Goal: Information Seeking & Learning: Get advice/opinions

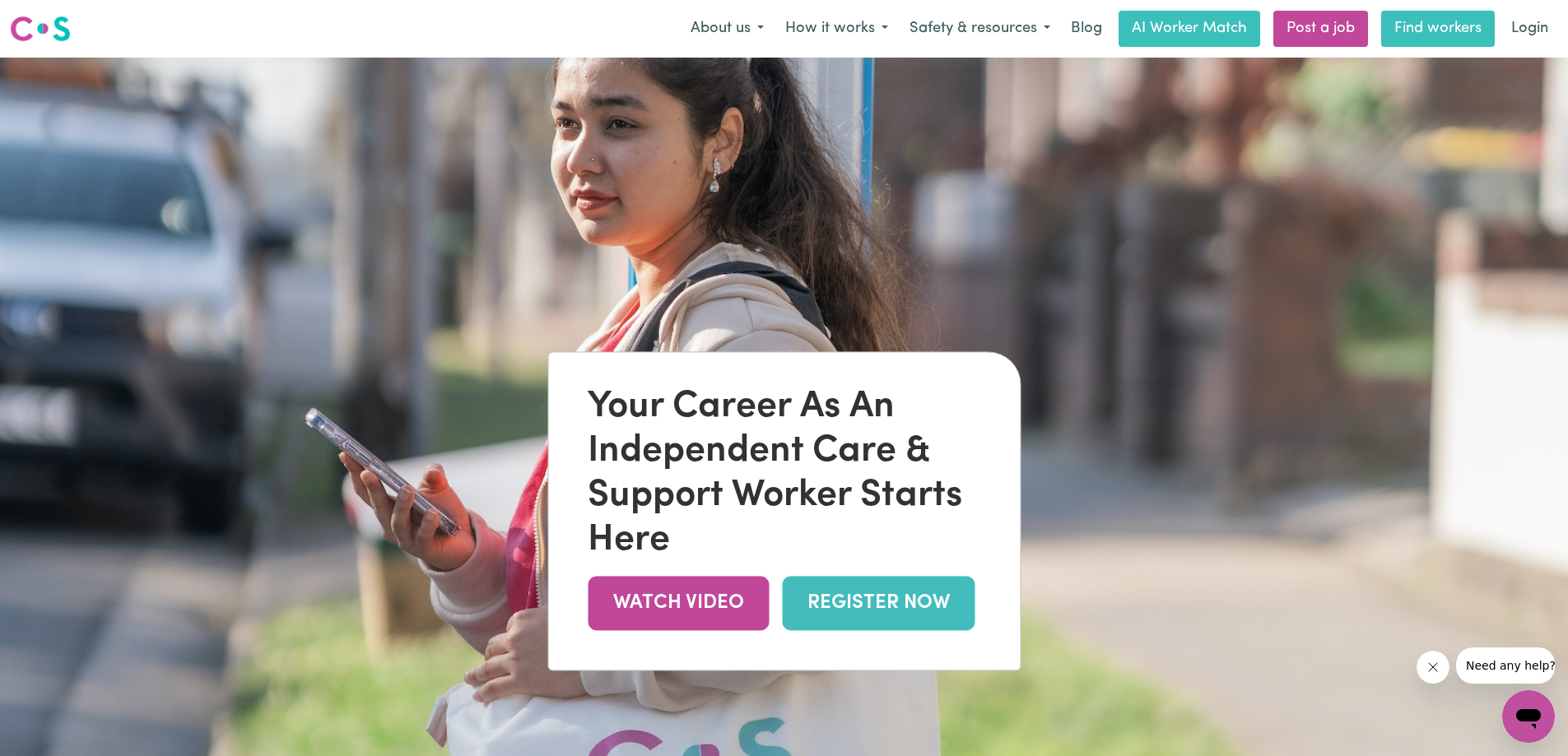
click at [1448, 35] on link "Find workers" at bounding box center [1438, 28] width 114 height 36
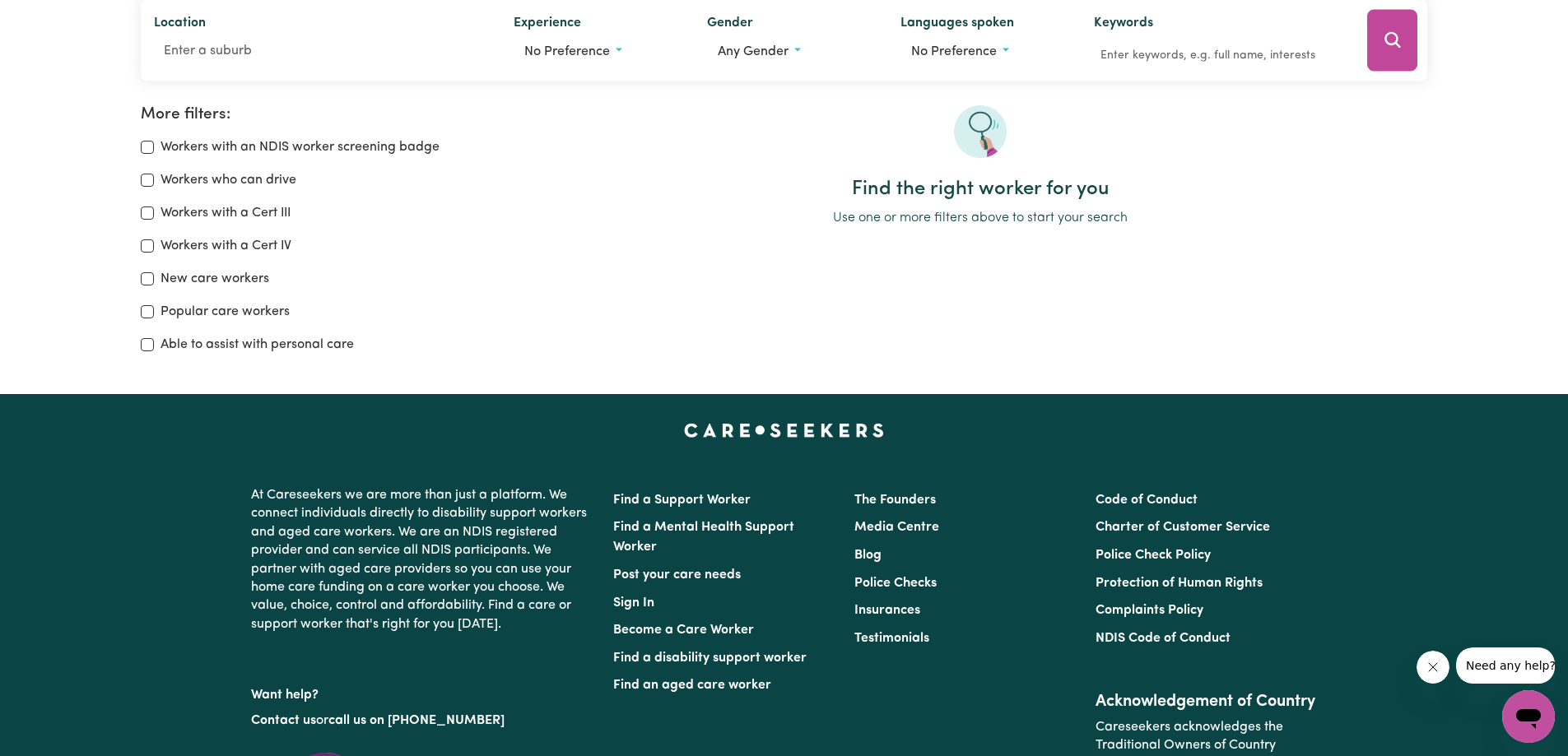
scroll to position [247, 0]
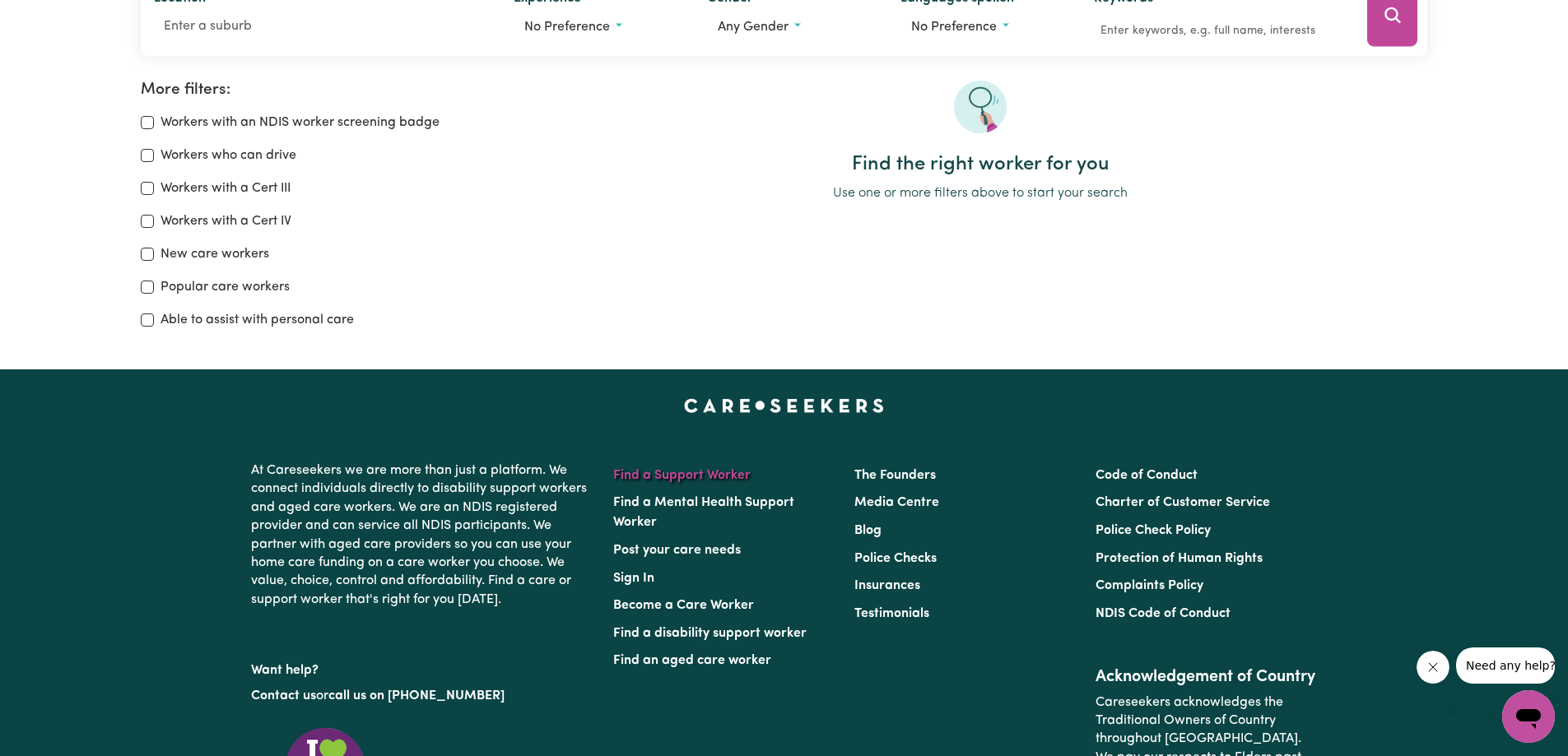
click at [689, 478] on link "Find a Support Worker" at bounding box center [681, 476] width 137 height 14
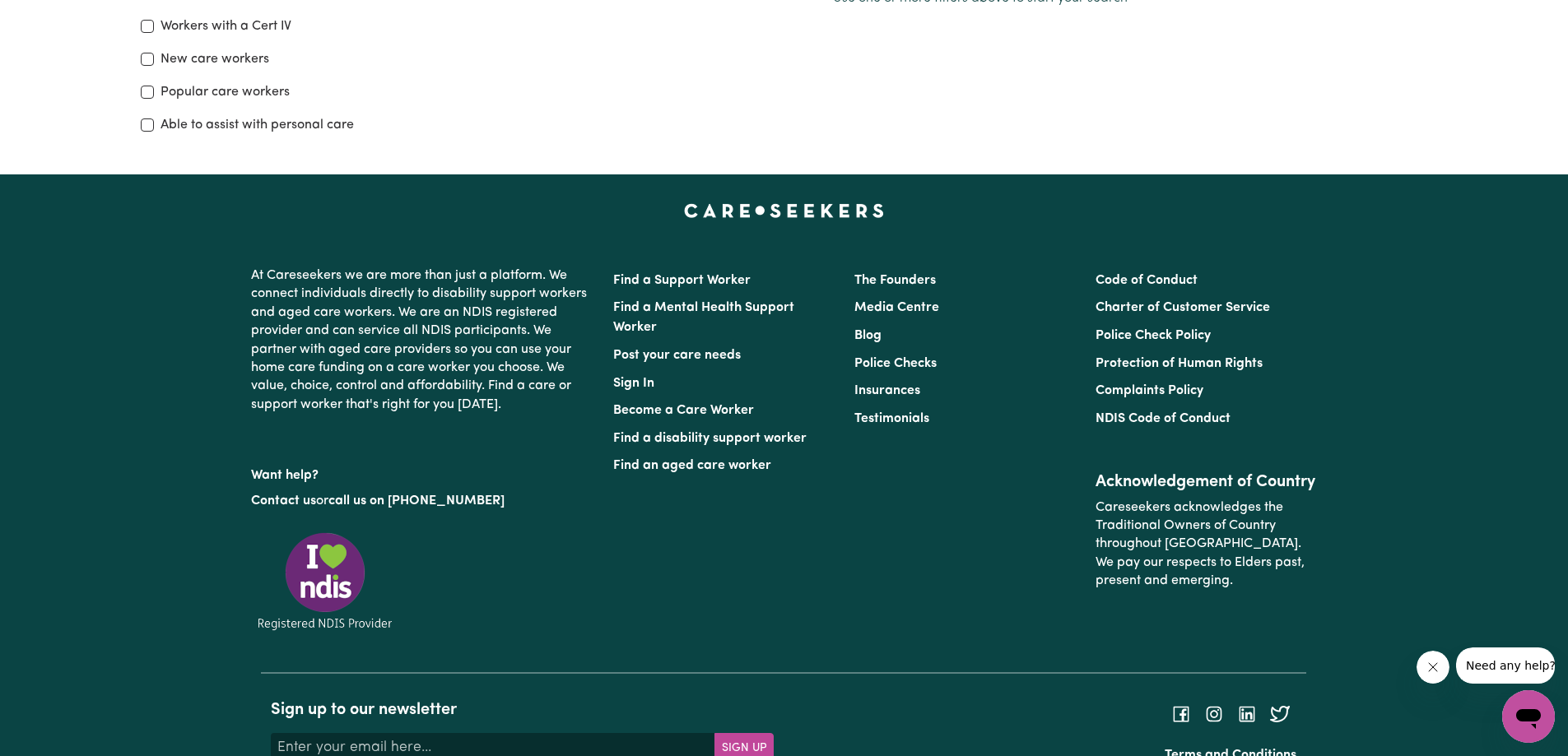
scroll to position [188, 0]
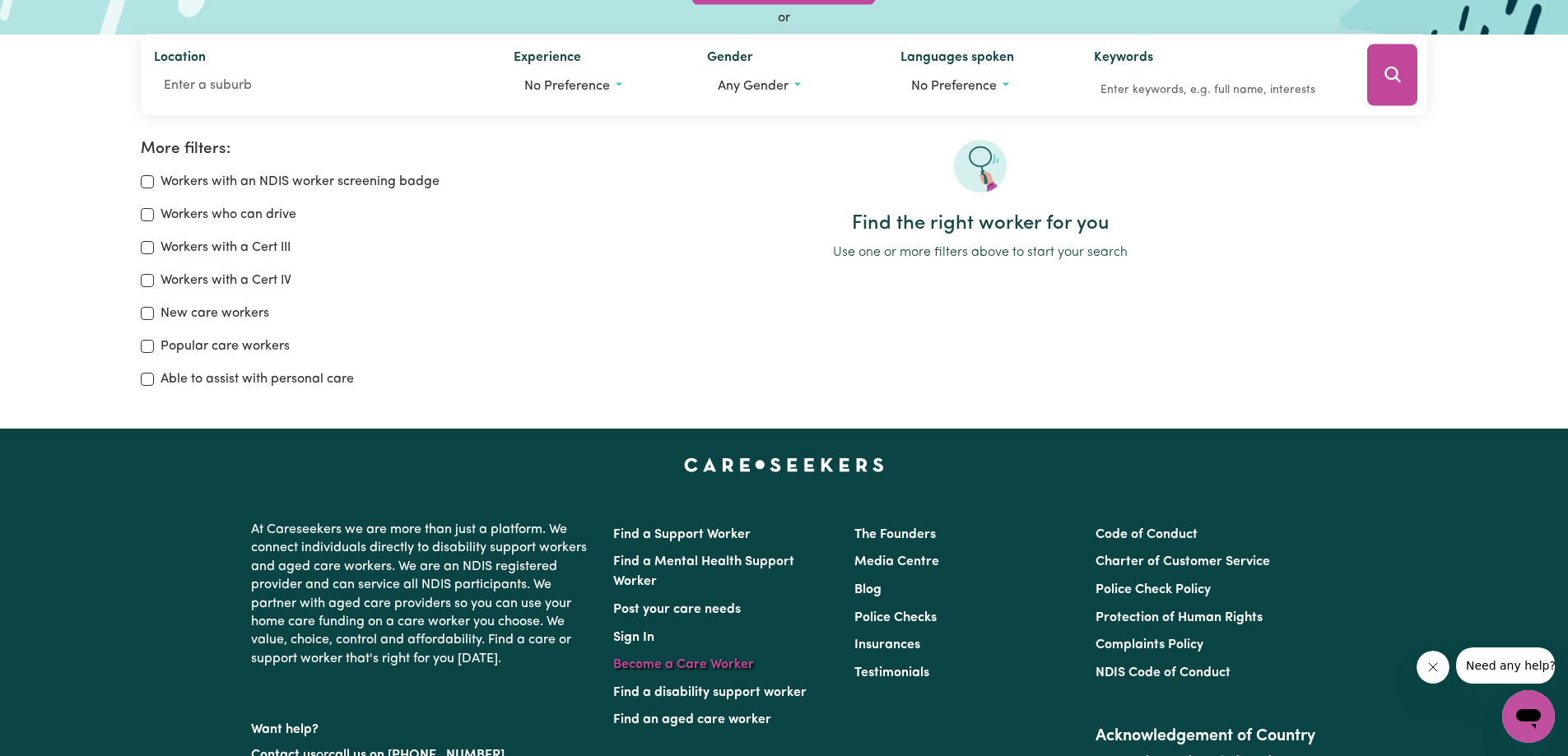
click at [666, 665] on link "Become a Care Worker" at bounding box center [683, 666] width 141 height 14
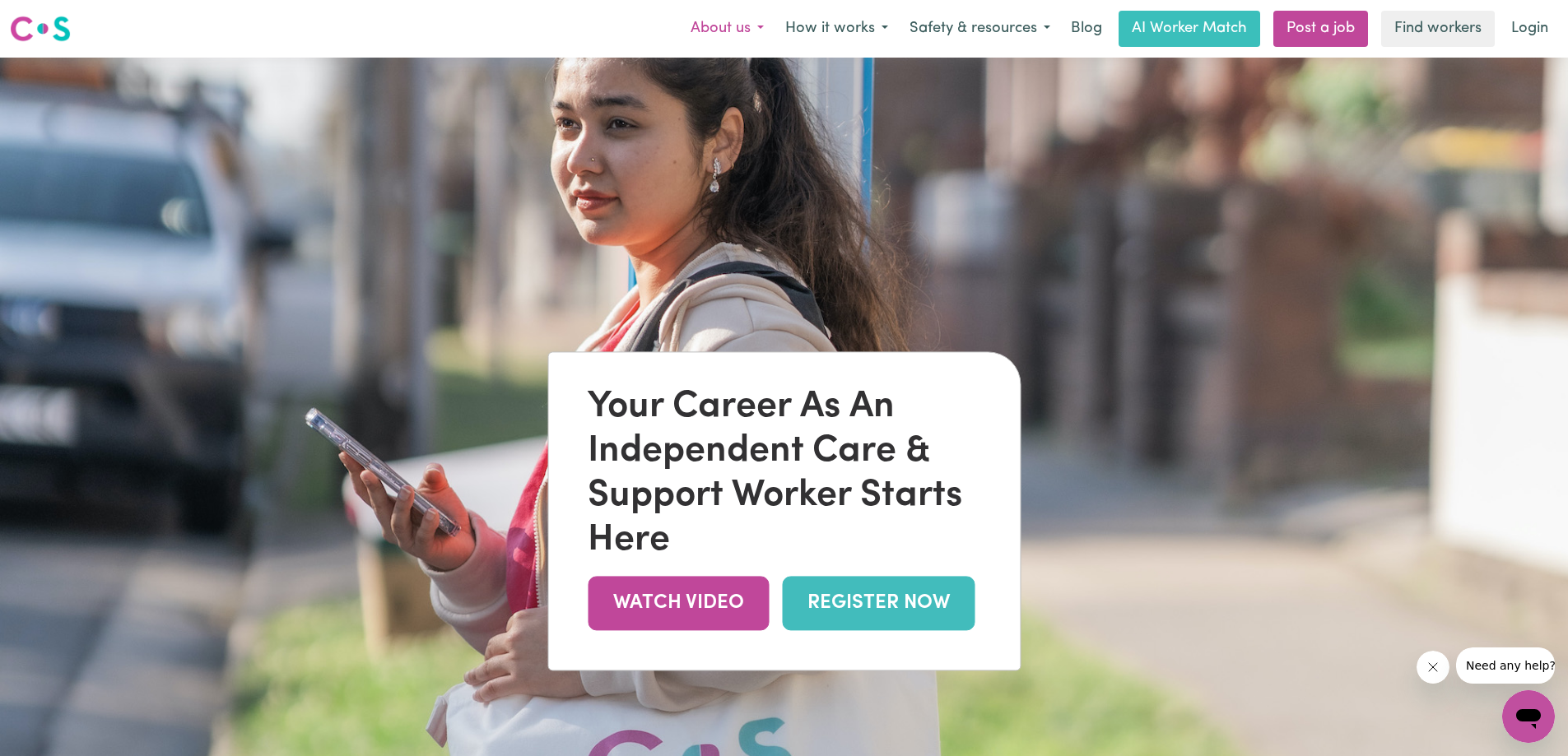
click at [713, 26] on button "About us" at bounding box center [727, 29] width 94 height 35
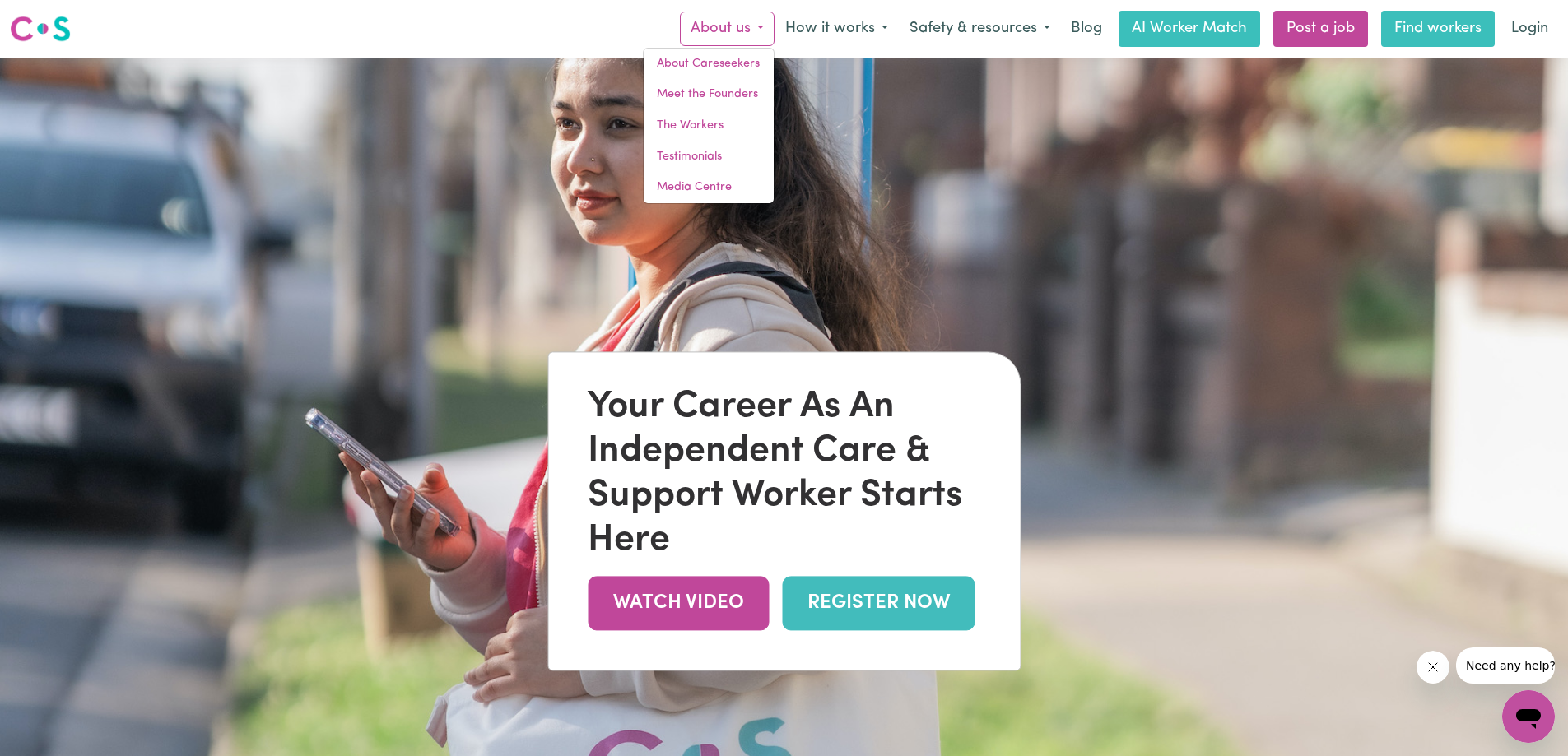
click at [1422, 35] on link "Find workers" at bounding box center [1438, 28] width 114 height 36
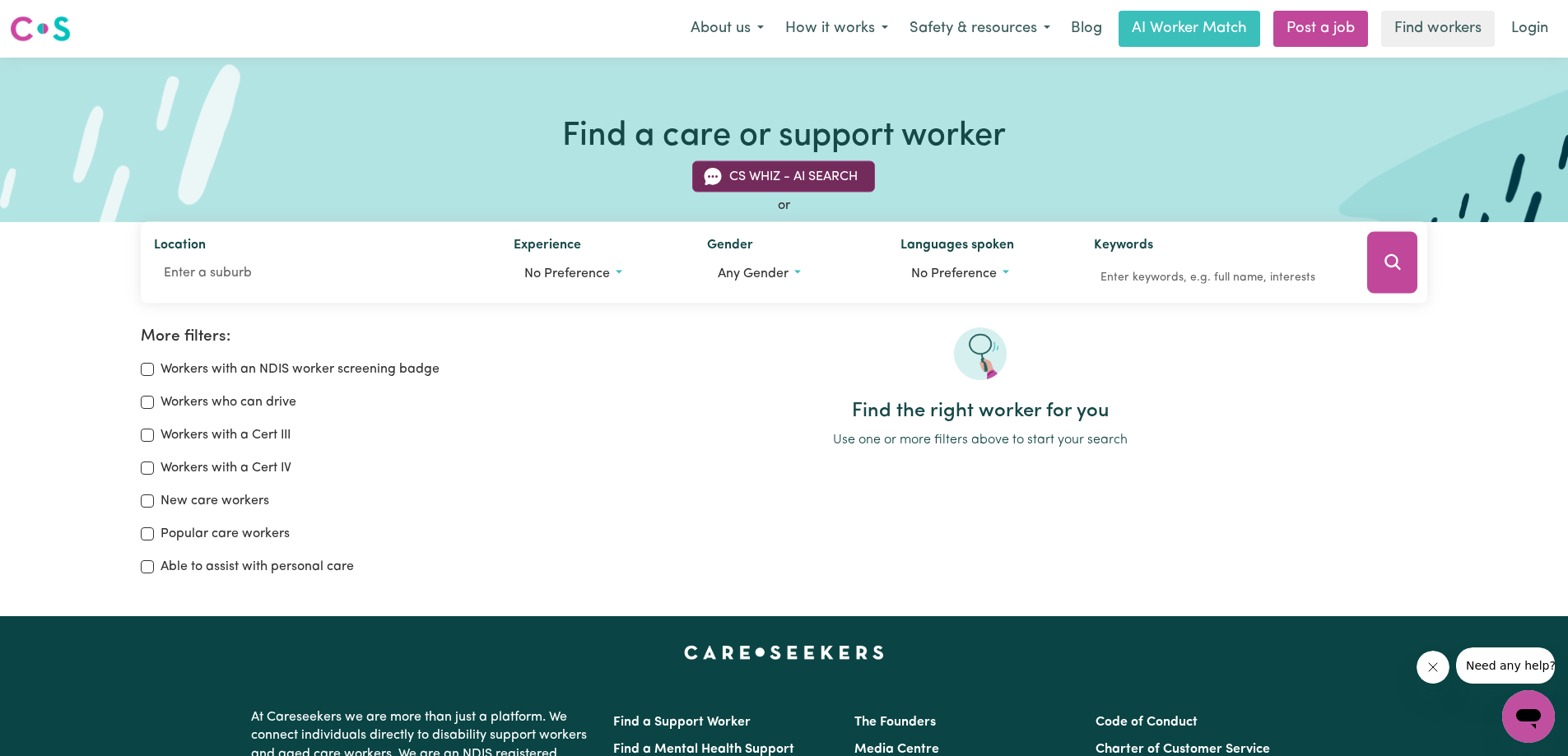
click at [779, 179] on button "CS Whiz - AI Search" at bounding box center [784, 177] width 183 height 31
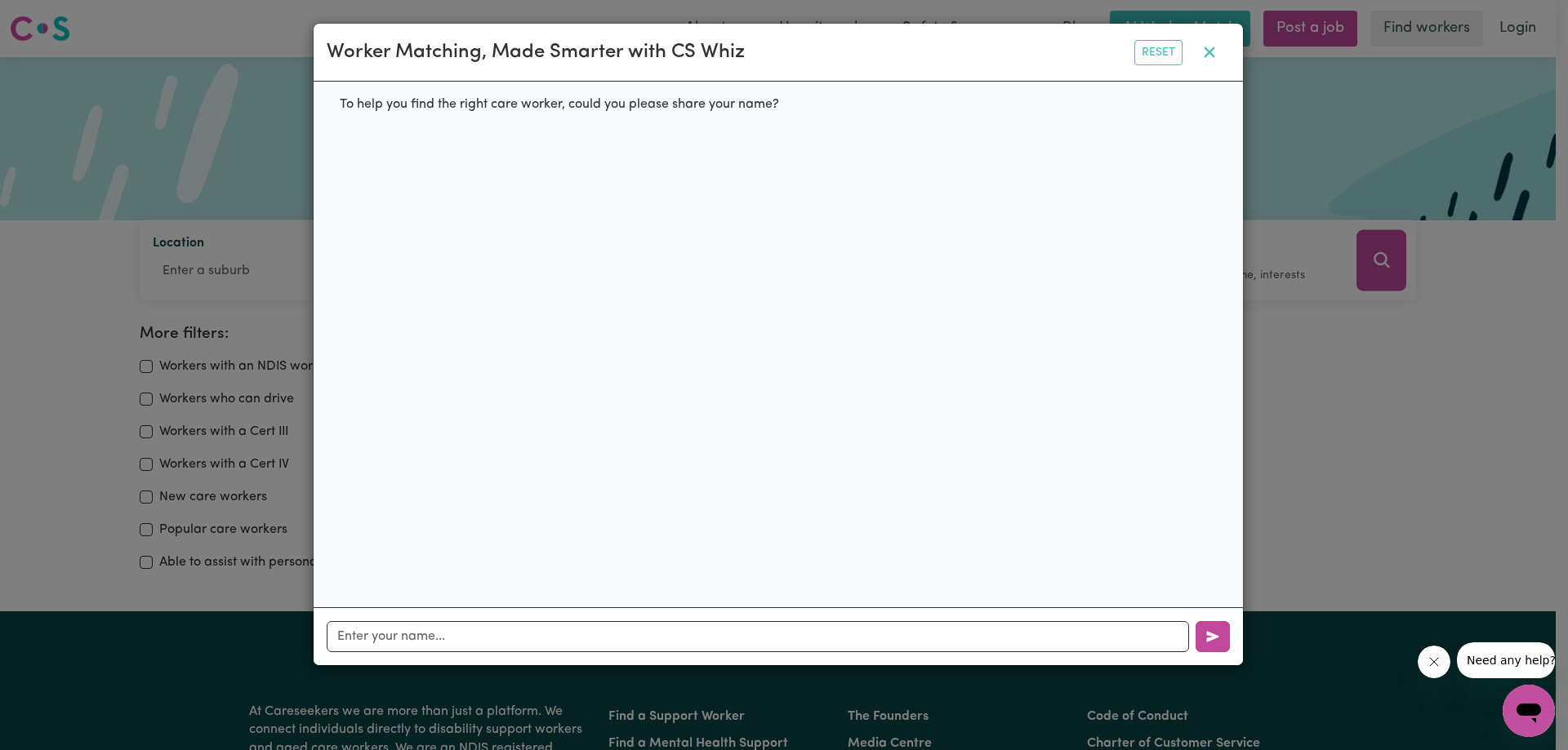
click at [1210, 57] on icon "button" at bounding box center [1209, 52] width 19 height 19
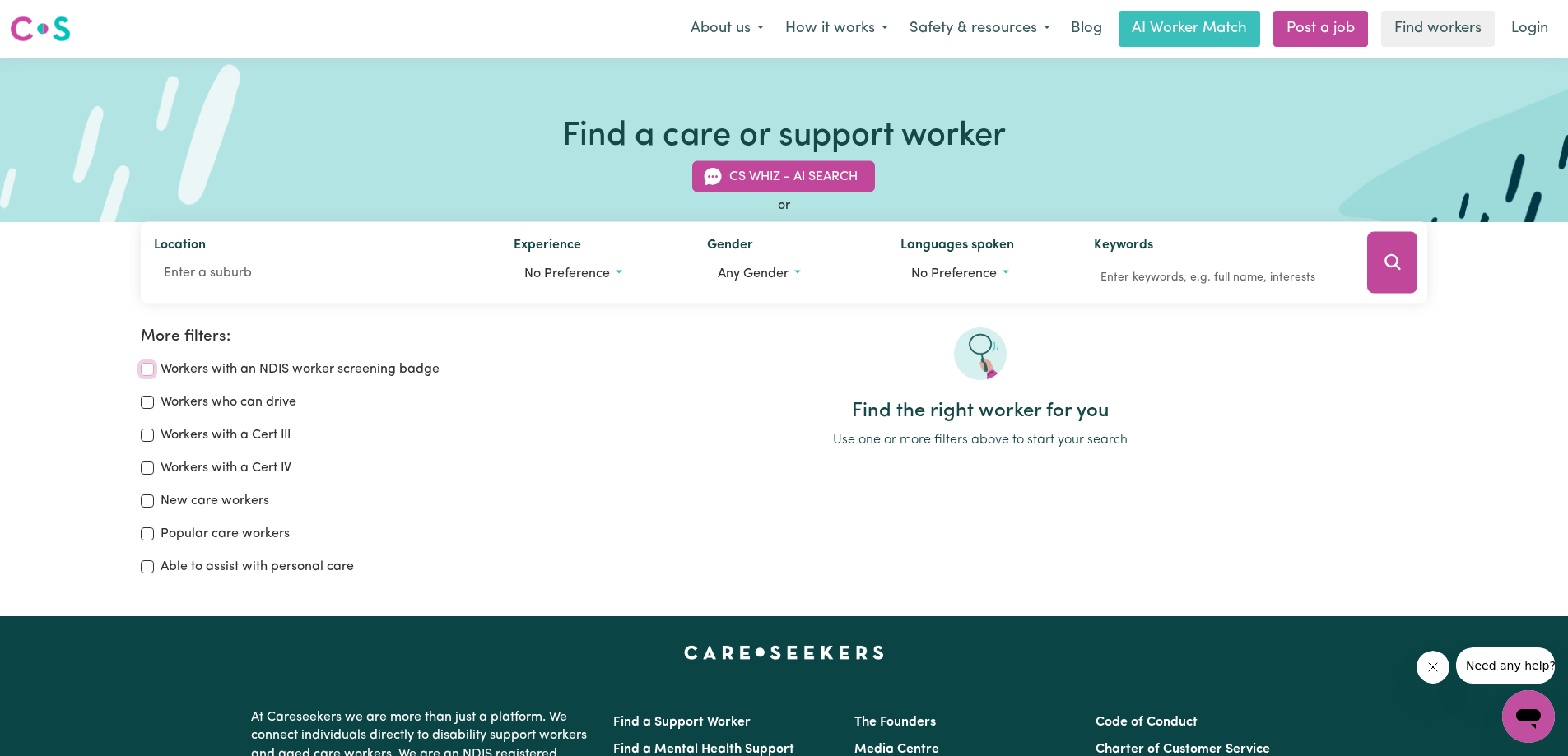
click at [146, 371] on input "Workers with an NDIS worker screening badge" at bounding box center [148, 370] width 14 height 14
checkbox input "true"
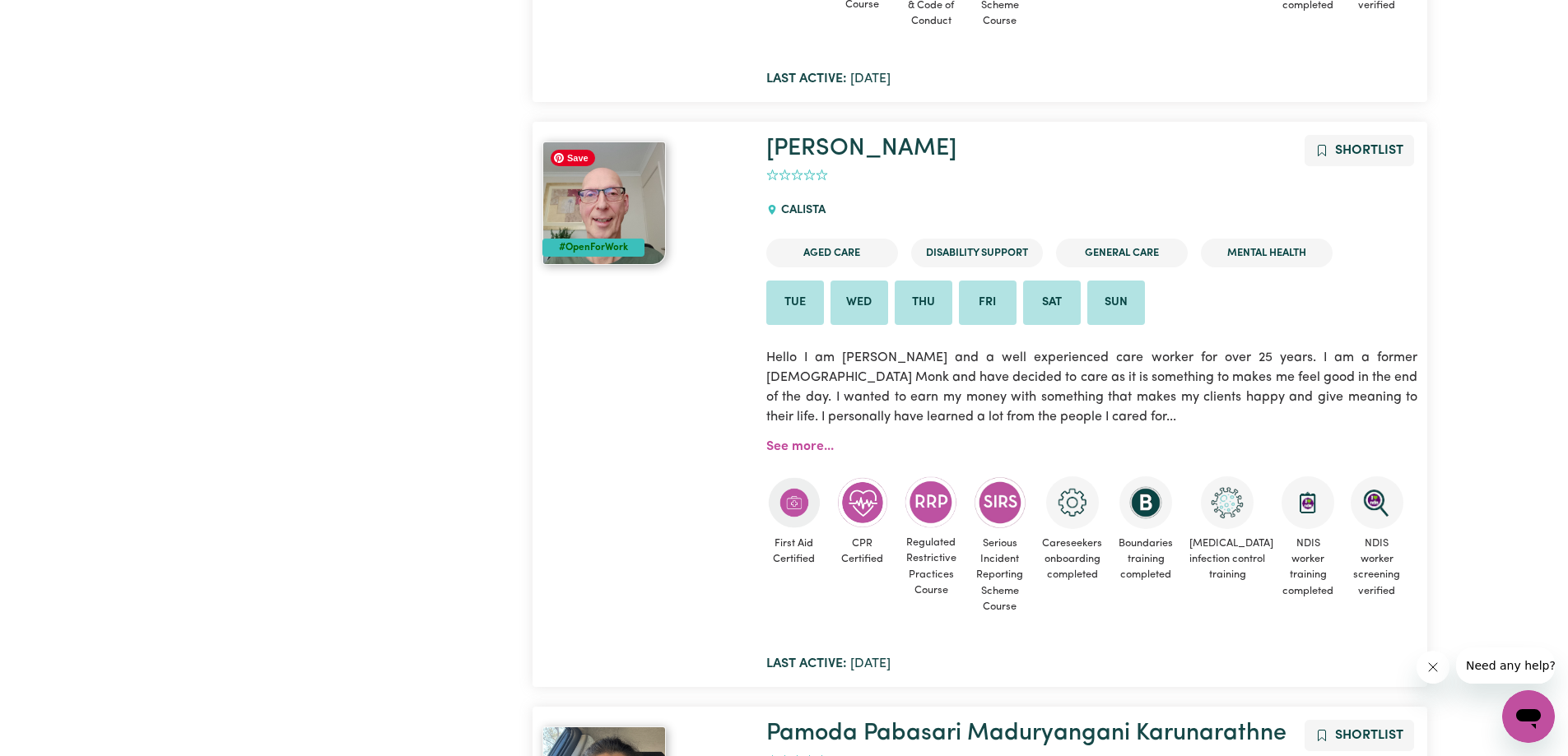
scroll to position [2579, 0]
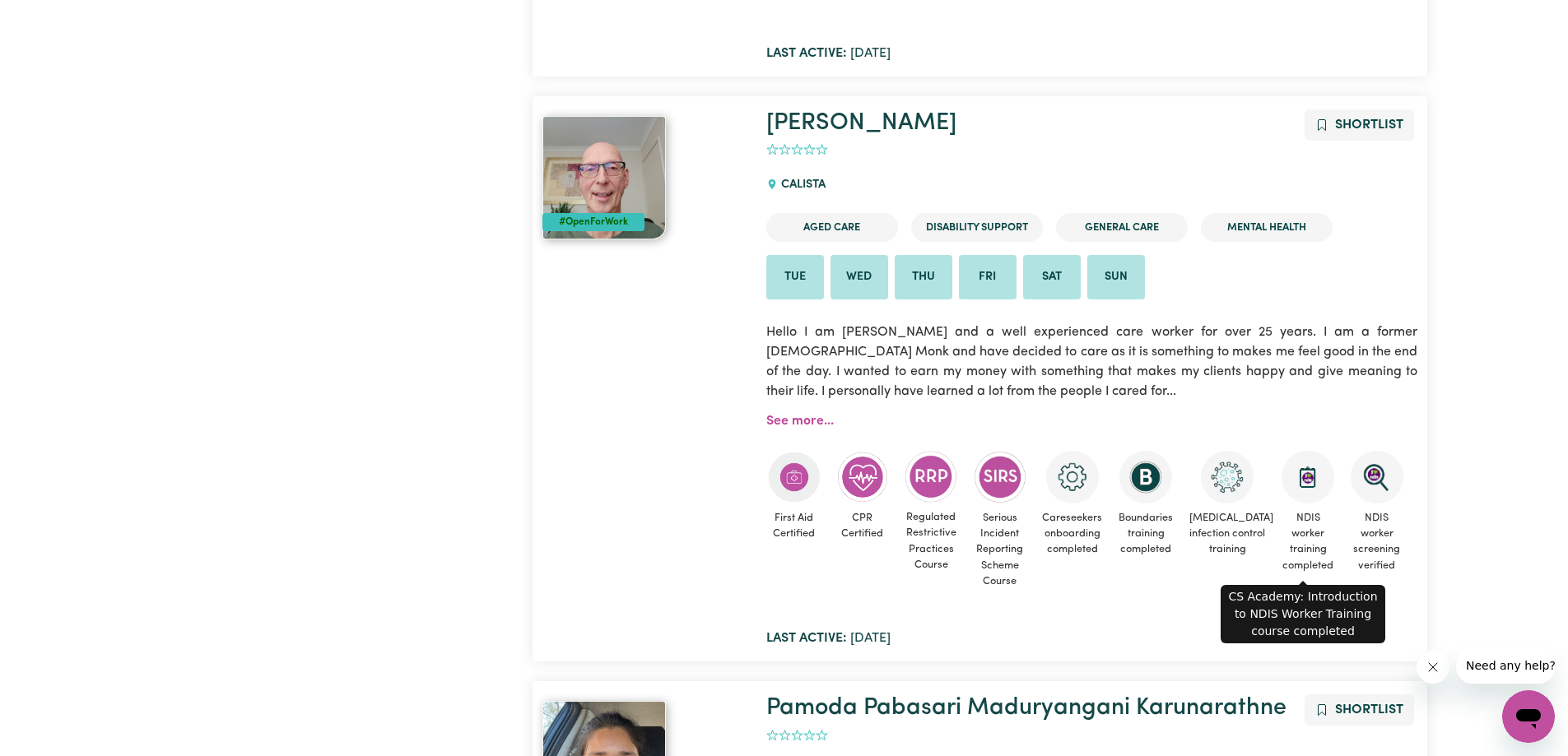
click at [1301, 491] on img at bounding box center [1308, 477] width 53 height 53
click at [1300, 483] on img at bounding box center [1308, 477] width 53 height 53
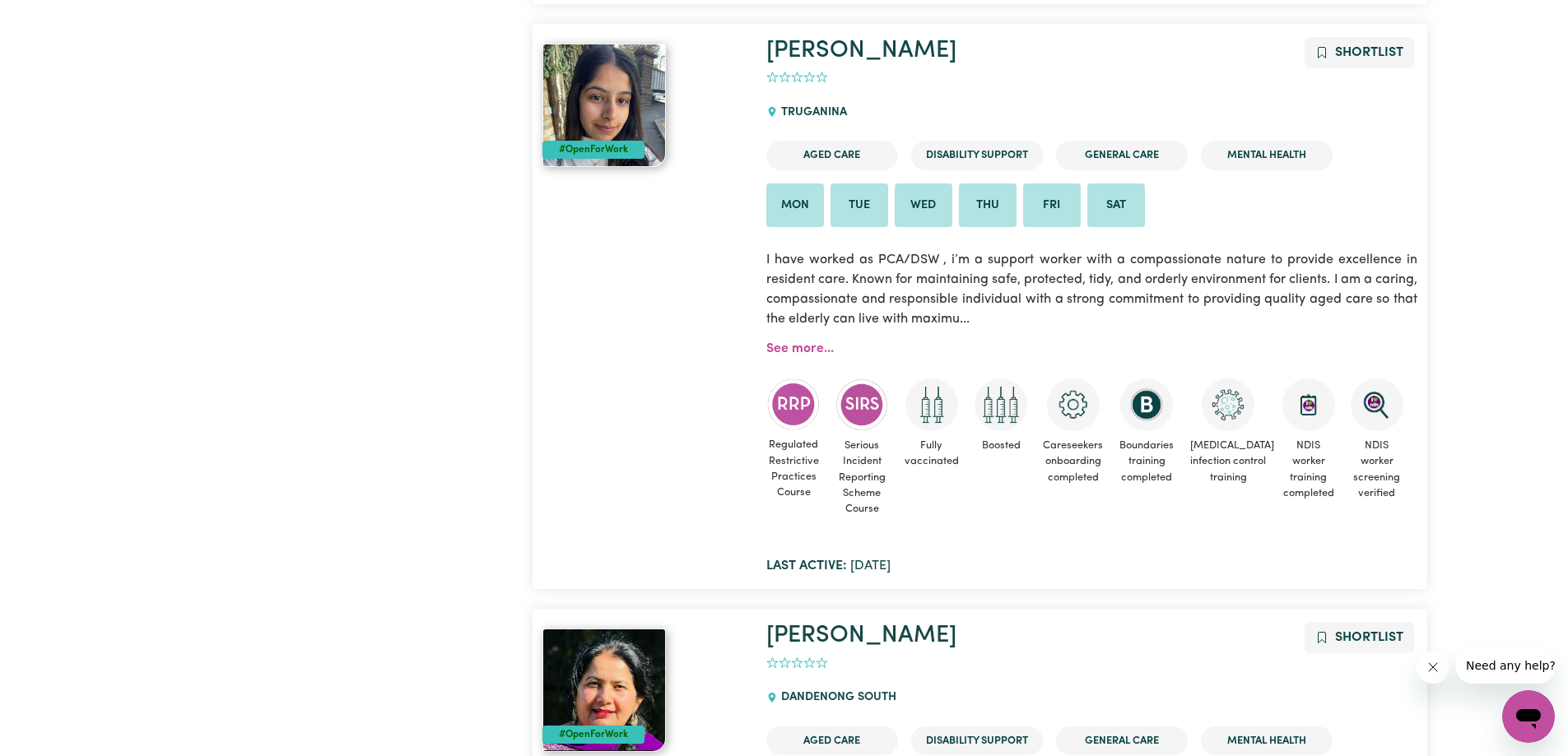
scroll to position [1509, 0]
